Goal: Obtain resource: Download file/media

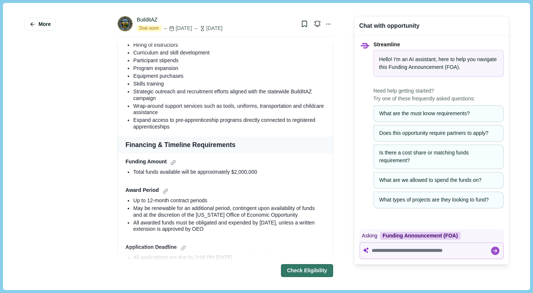
scroll to position [342, 0]
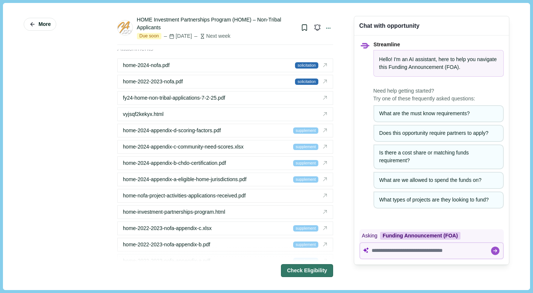
scroll to position [1386, 0]
click at [142, 70] on span "home-2024-nofa.pdf" at bounding box center [146, 66] width 47 height 8
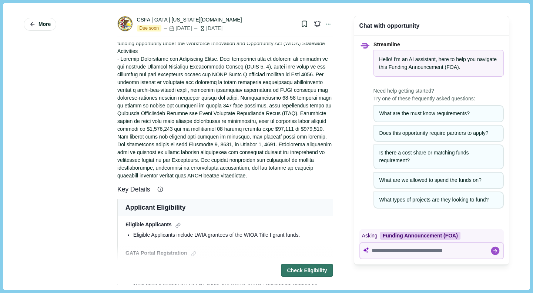
scroll to position [38, 0]
